Goal: Use online tool/utility: Utilize a website feature to perform a specific function

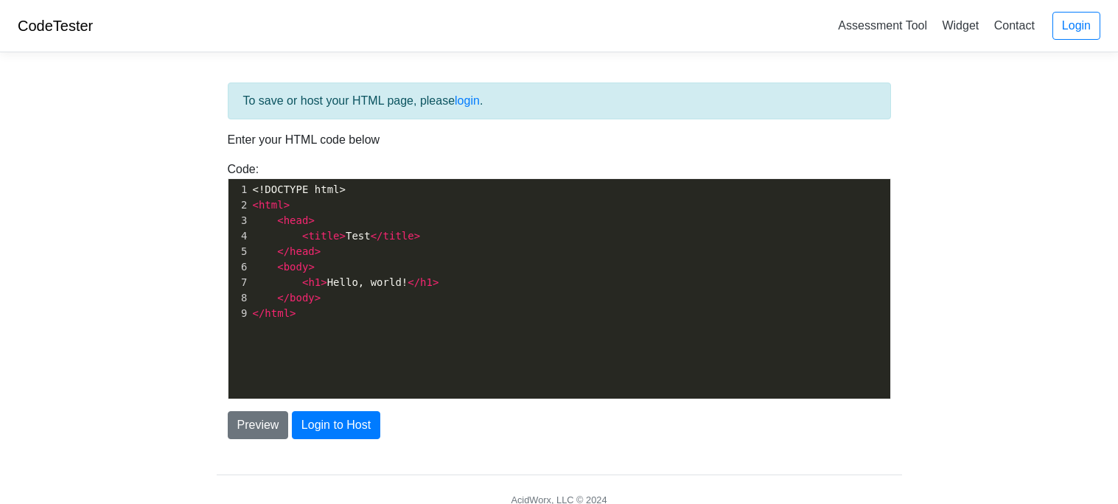
click at [273, 198] on pre "< html >" at bounding box center [570, 205] width 641 height 15
click at [253, 196] on pre "<!DOCTYPE html>" at bounding box center [570, 189] width 641 height 15
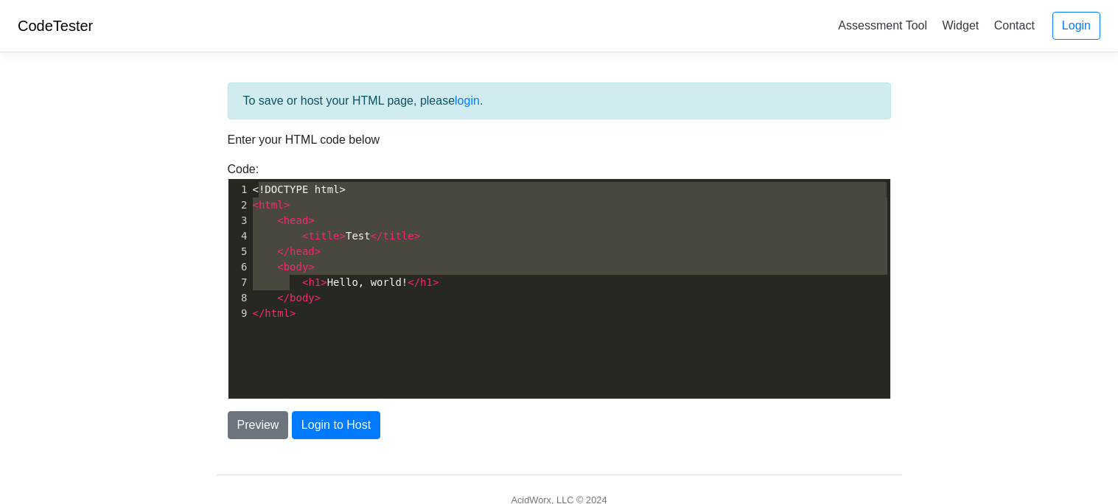
type textarea "!DOCTYPE html> <html> <head> <title>Test</title> </head> <body> <h1>Hello, worl…"
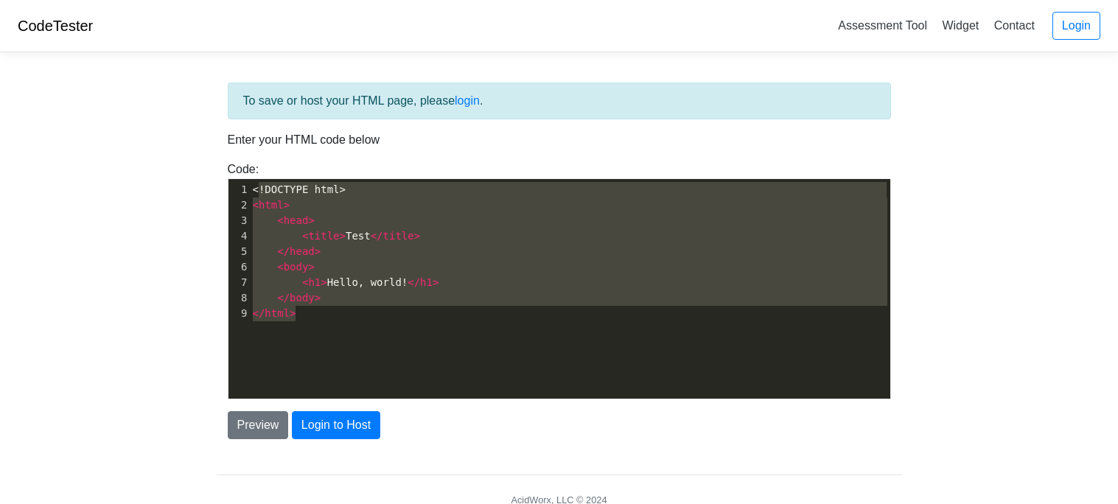
drag, startPoint x: 256, startPoint y: 191, endPoint x: 312, endPoint y: 327, distance: 146.7
click at [312, 327] on div "x 1 <!DOCTYPE html> 2 < html > 3 < head > 4 < title > Test </ title > 5 </ head…" at bounding box center [571, 300] width 684 height 242
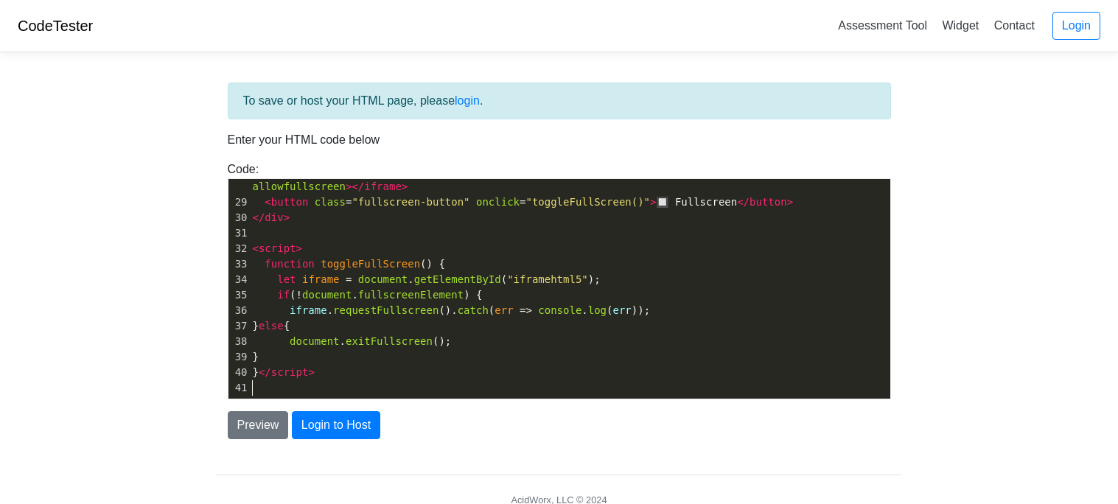
scroll to position [436, 0]
click at [341, 430] on button "Login to Host" at bounding box center [336, 425] width 88 height 28
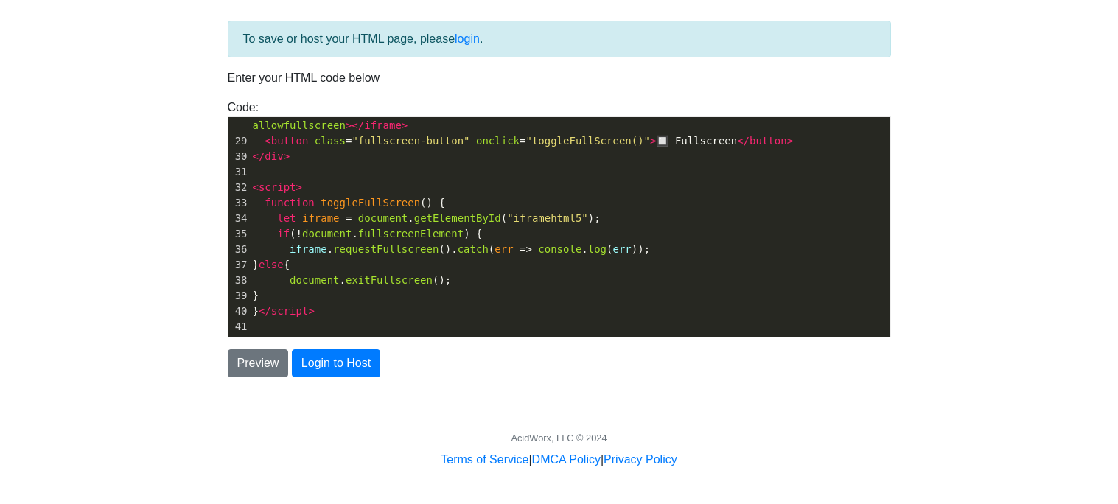
scroll to position [0, 0]
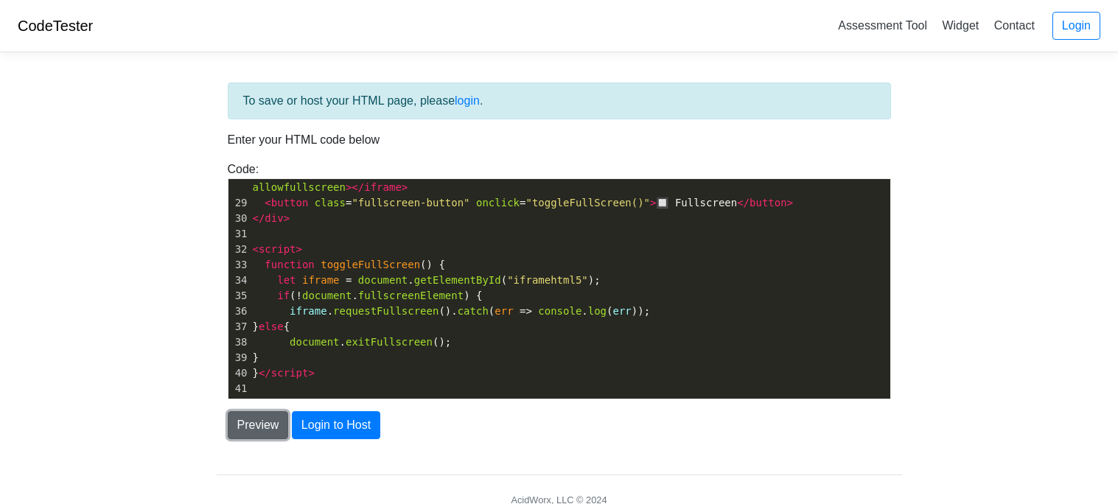
click at [250, 422] on button "Preview" at bounding box center [258, 425] width 61 height 28
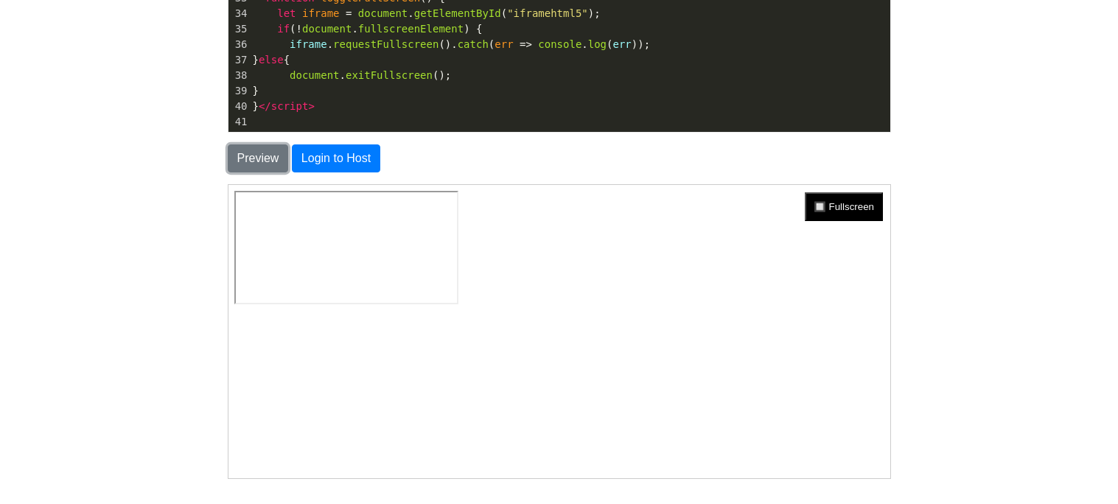
scroll to position [265, 0]
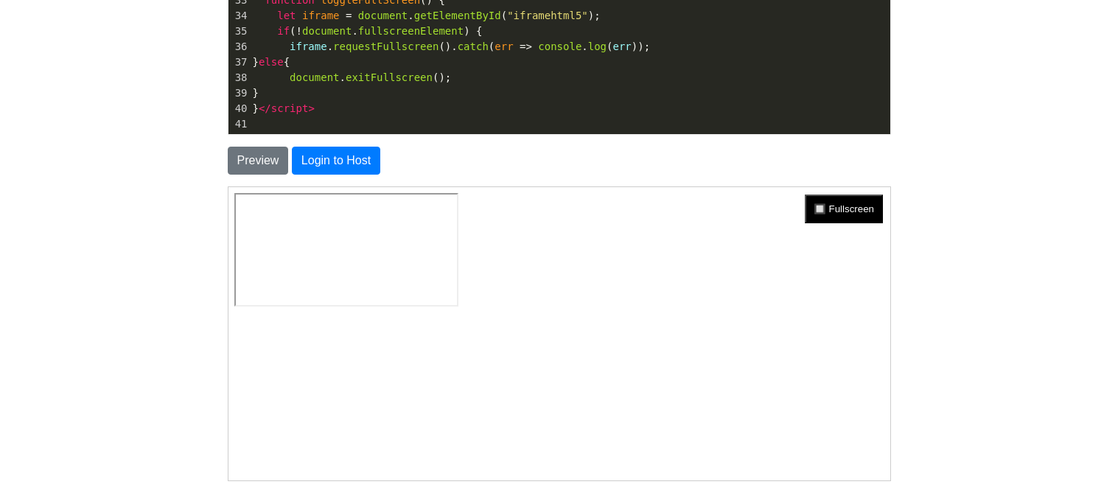
click at [845, 211] on button "🔲 Fullscreen" at bounding box center [842, 208] width 78 height 29
